Goal: Information Seeking & Learning: Find specific fact

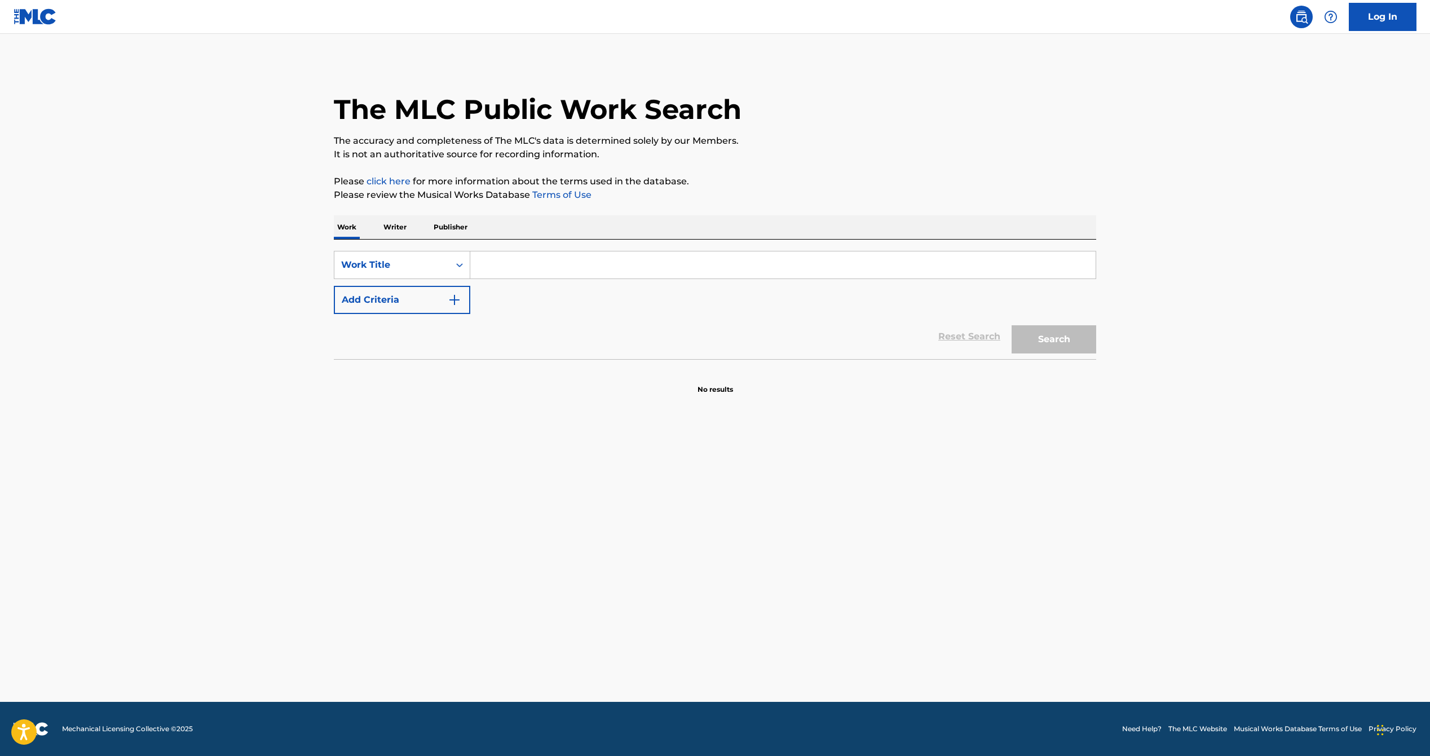
click at [584, 271] on input "Search Form" at bounding box center [782, 265] width 625 height 27
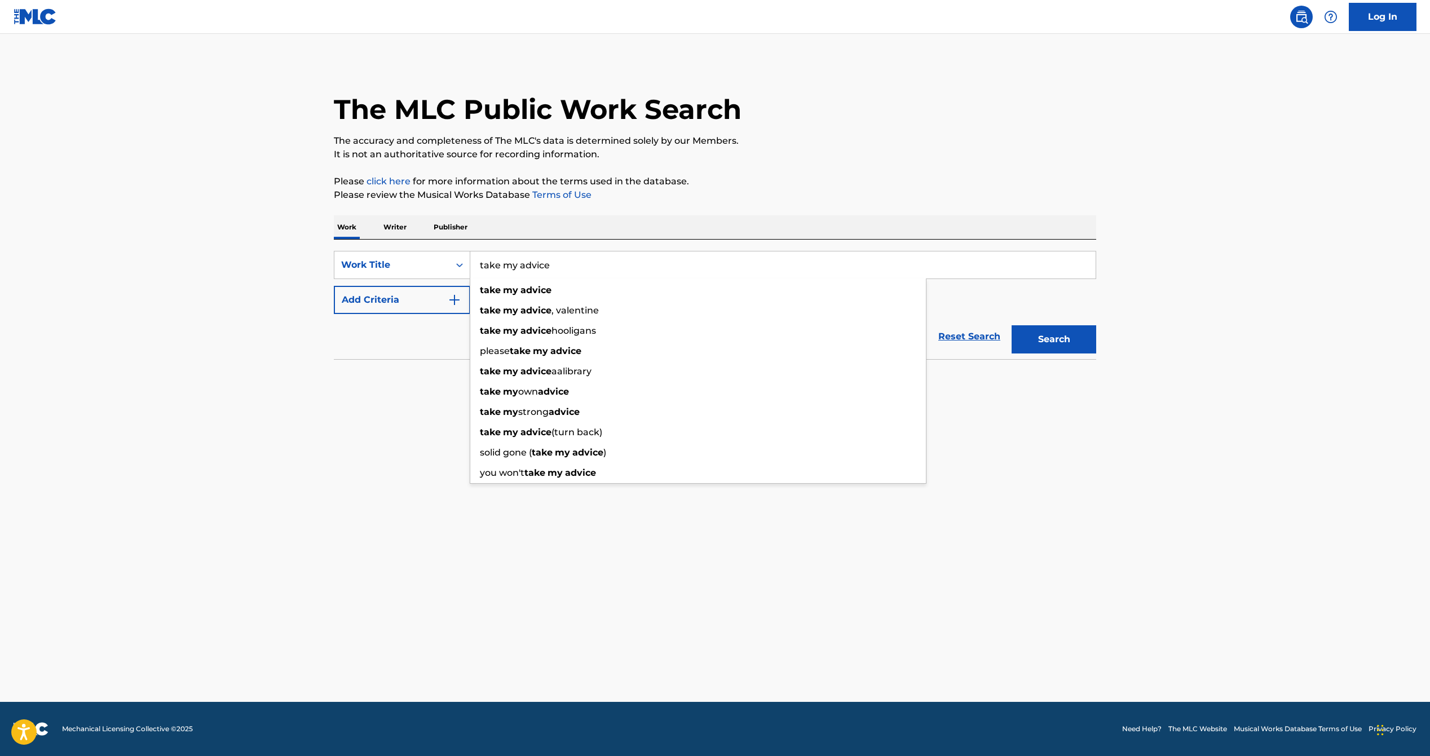
type input "take my advice"
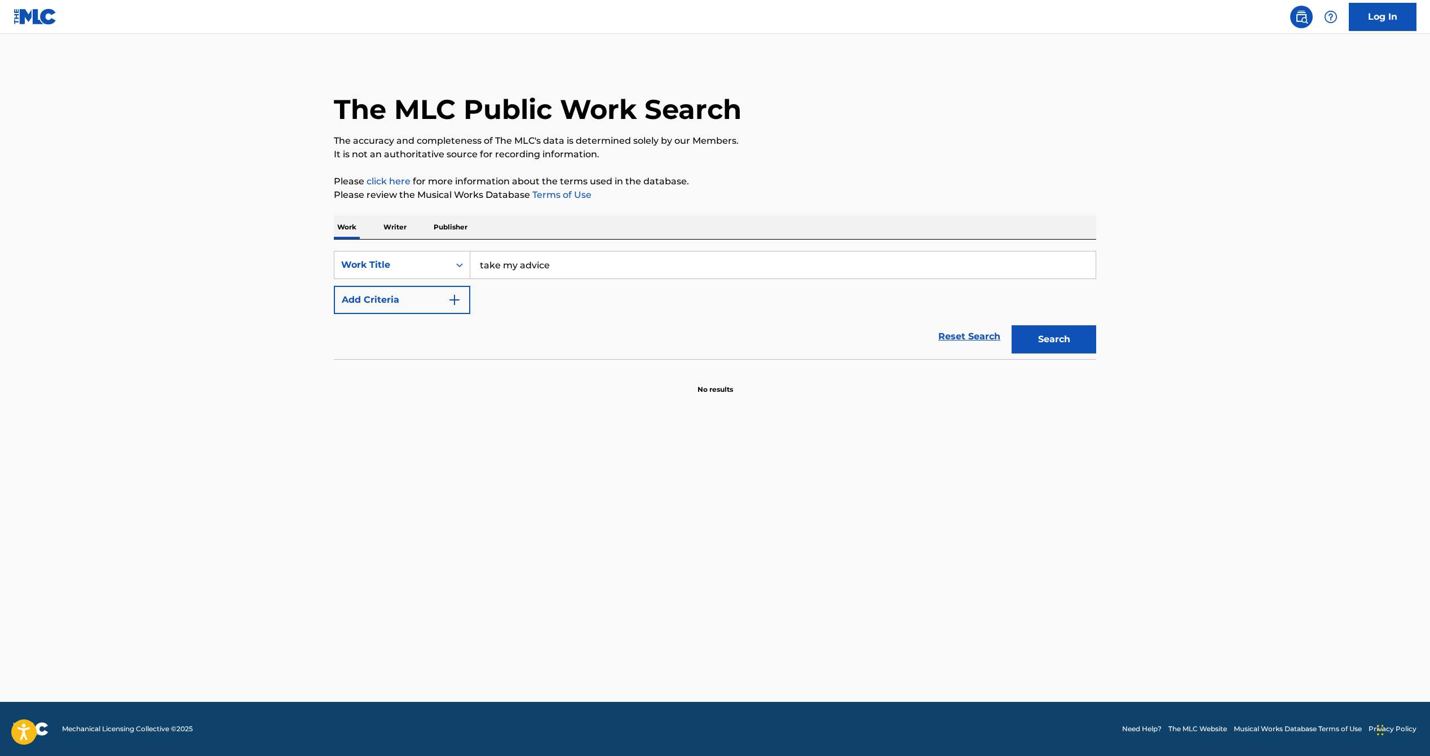
click at [412, 302] on button "Add Criteria" at bounding box center [402, 300] width 136 height 28
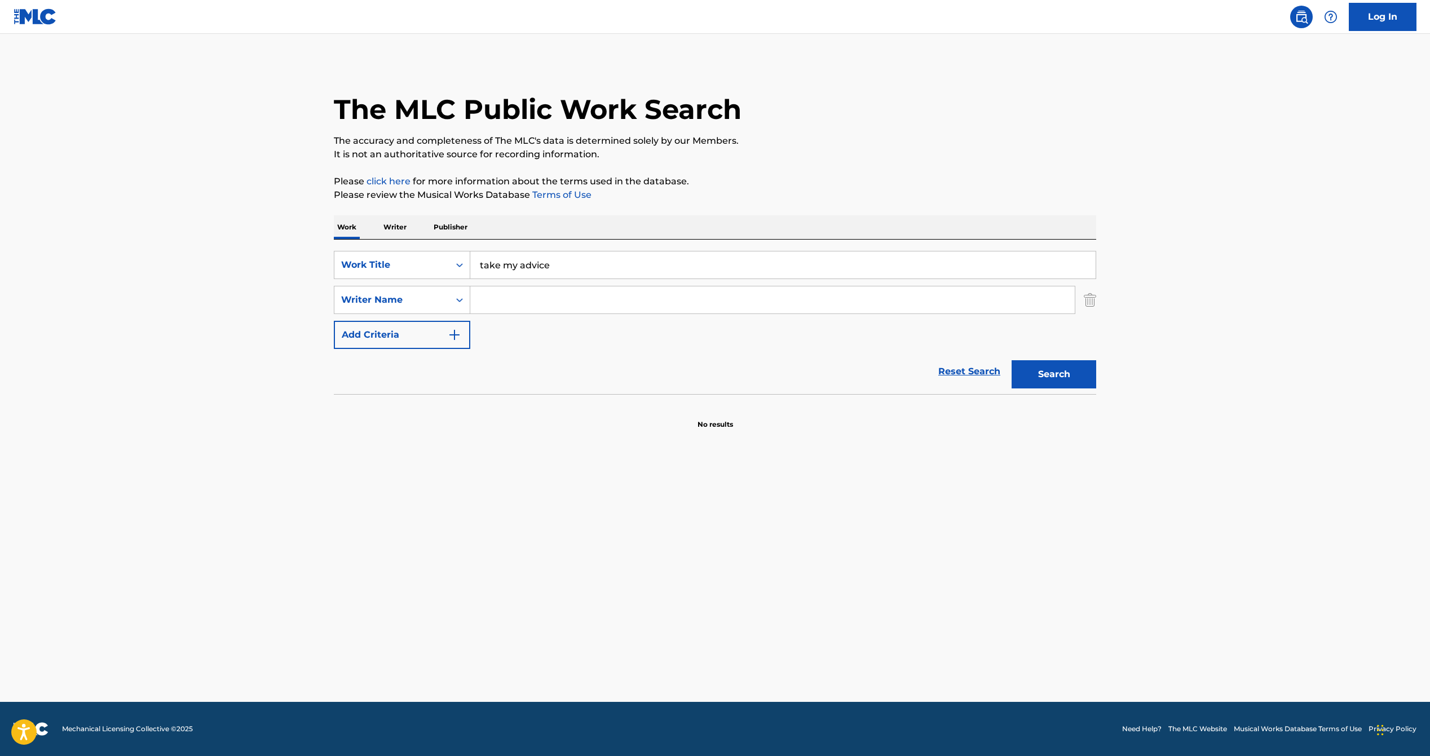
click at [496, 303] on input "Search Form" at bounding box center [772, 299] width 605 height 27
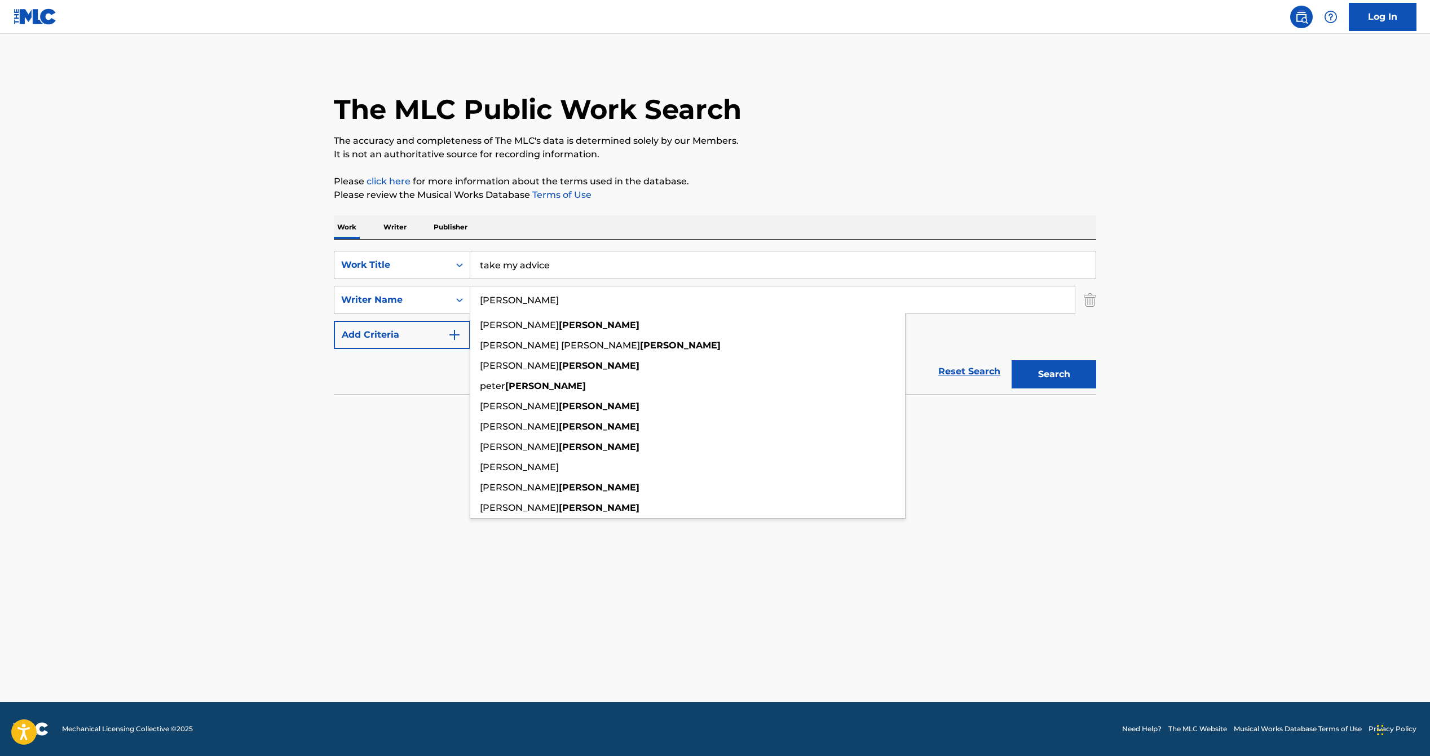
type input "[PERSON_NAME]"
click at [1012, 360] on button "Search" at bounding box center [1054, 374] width 85 height 28
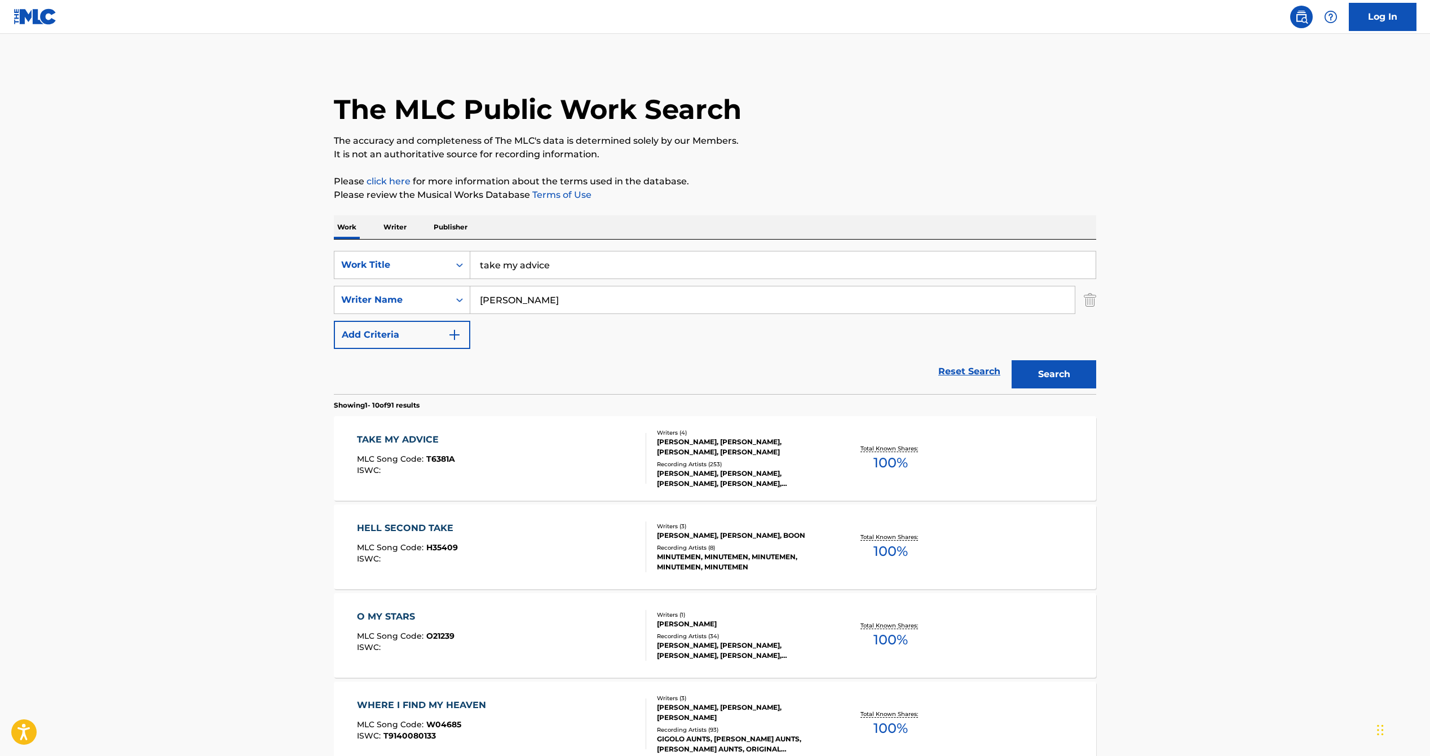
click at [894, 465] on span "100 %" at bounding box center [891, 463] width 34 height 20
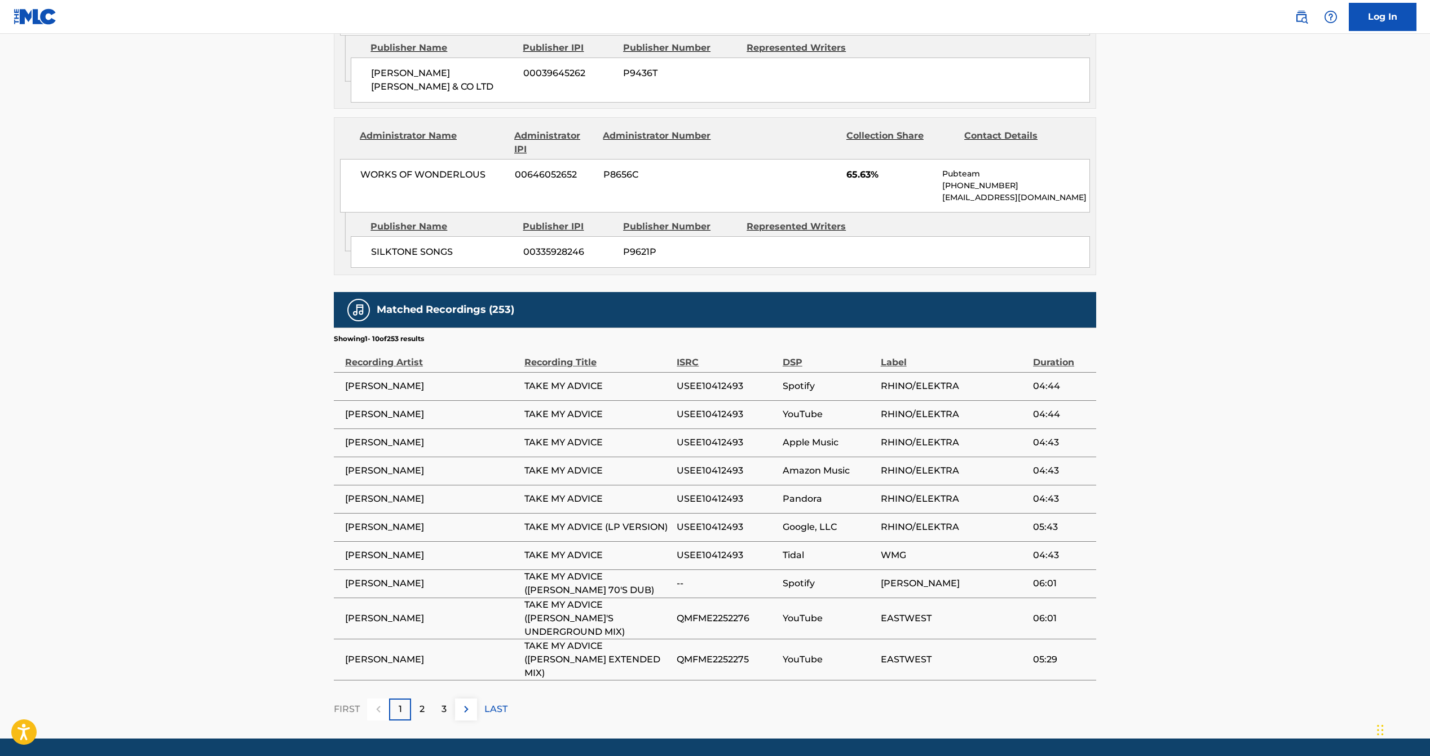
scroll to position [713, 0]
